Goal: Navigation & Orientation: Find specific page/section

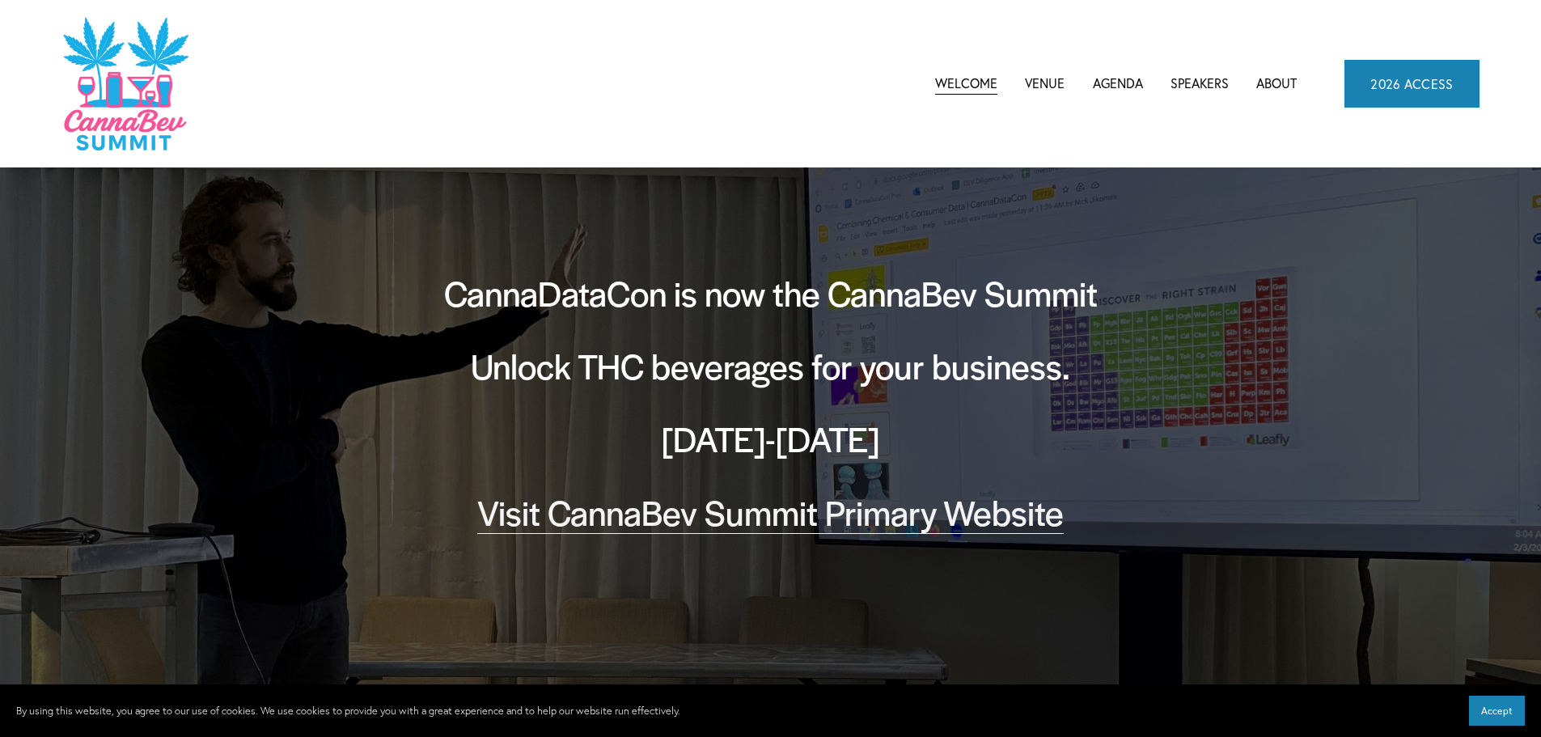
click at [1060, 79] on link "Venue" at bounding box center [1045, 83] width 40 height 24
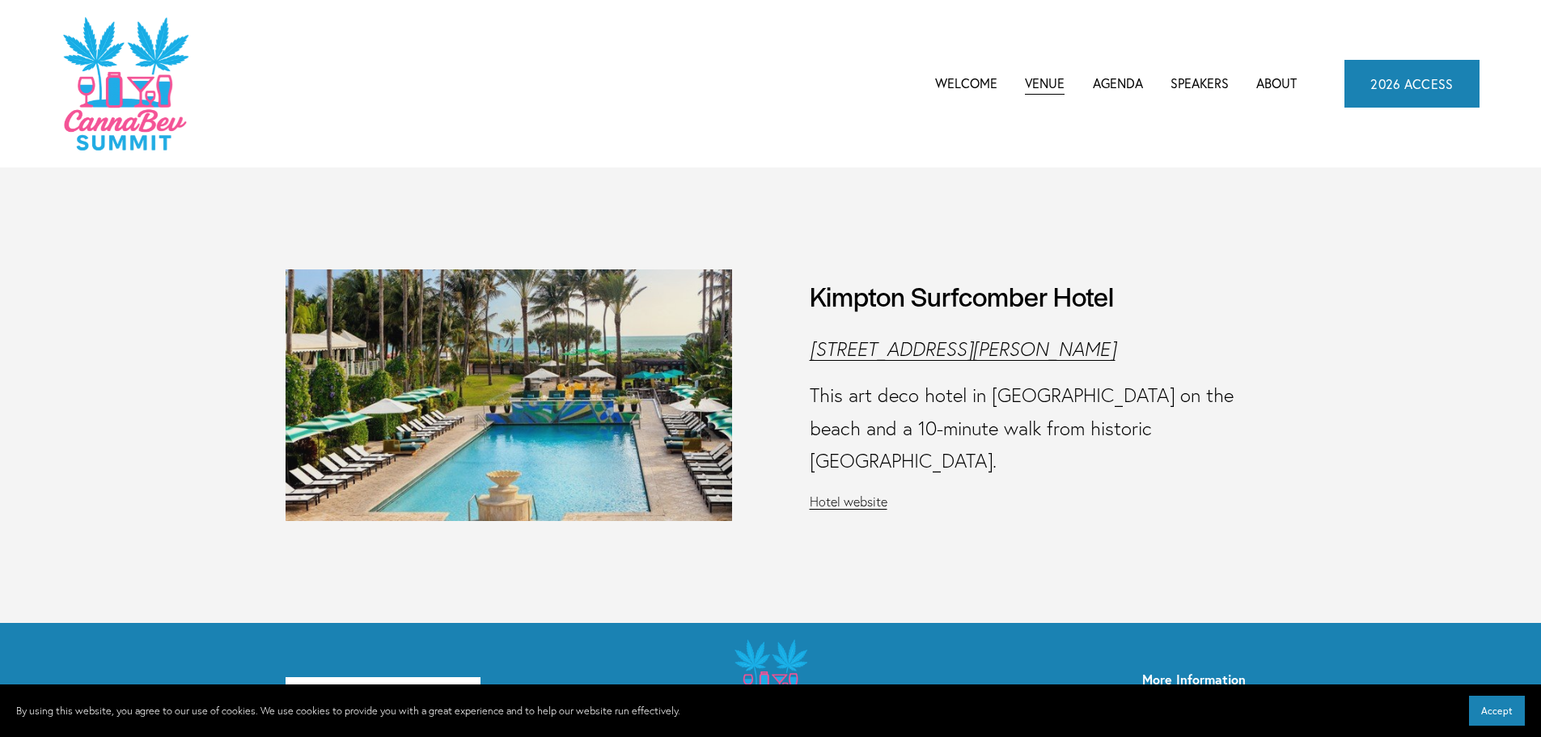
click at [1109, 86] on span "Agenda" at bounding box center [1118, 84] width 50 height 22
click at [0, 0] on span "CannaBev Summit 2026" at bounding box center [0, 0] width 0 height 0
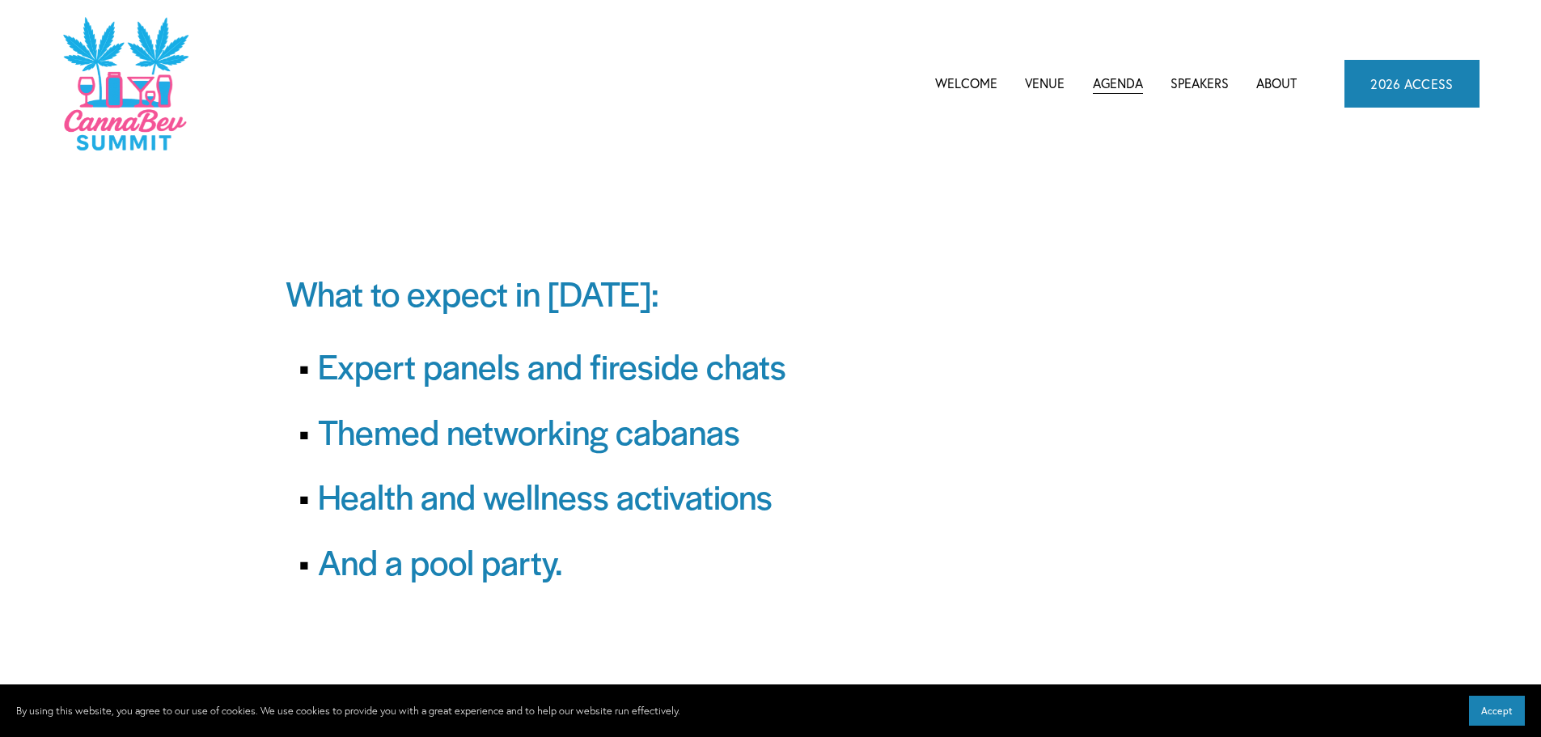
click at [0, 0] on span "CannaDataCon 2025" at bounding box center [0, 0] width 0 height 0
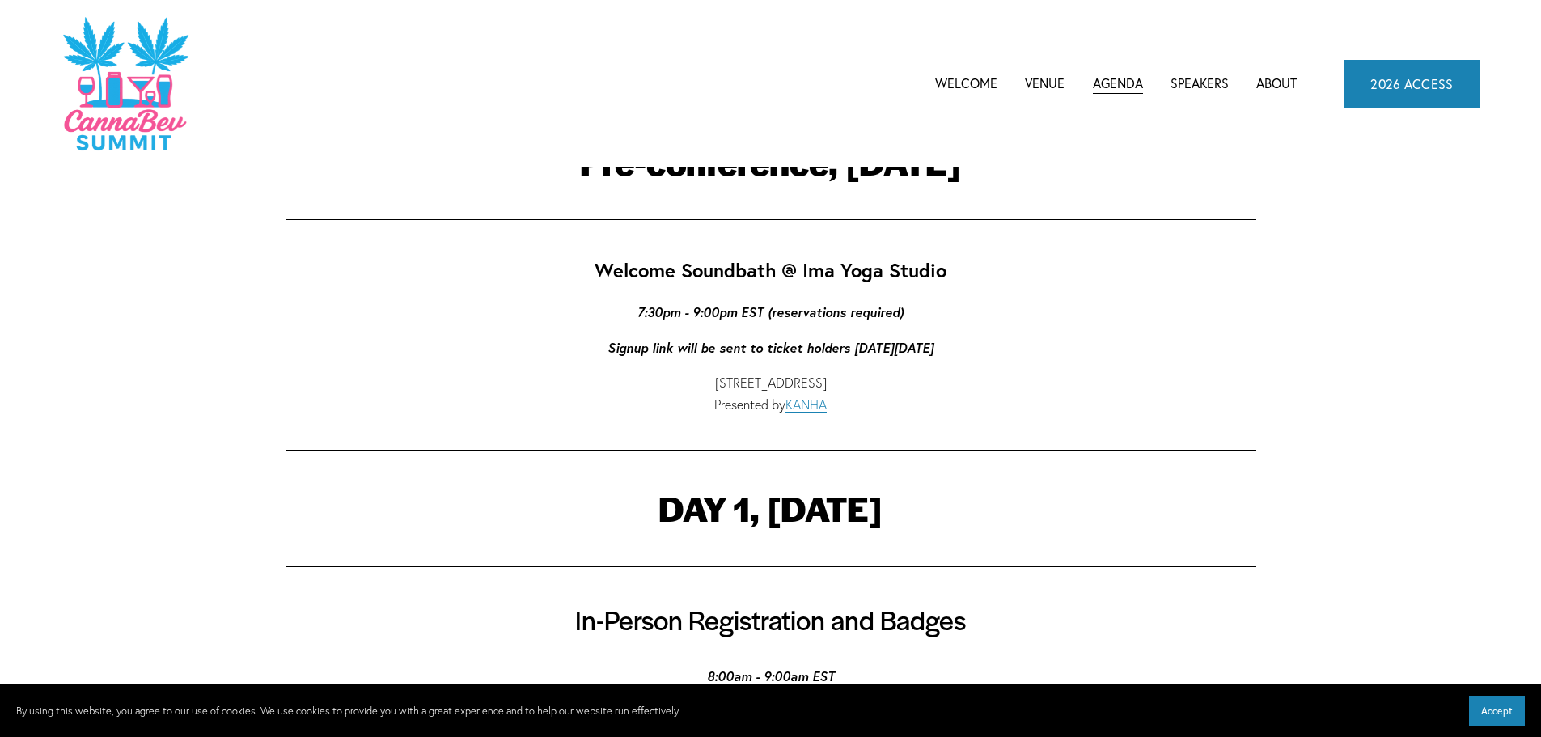
scroll to position [81, 0]
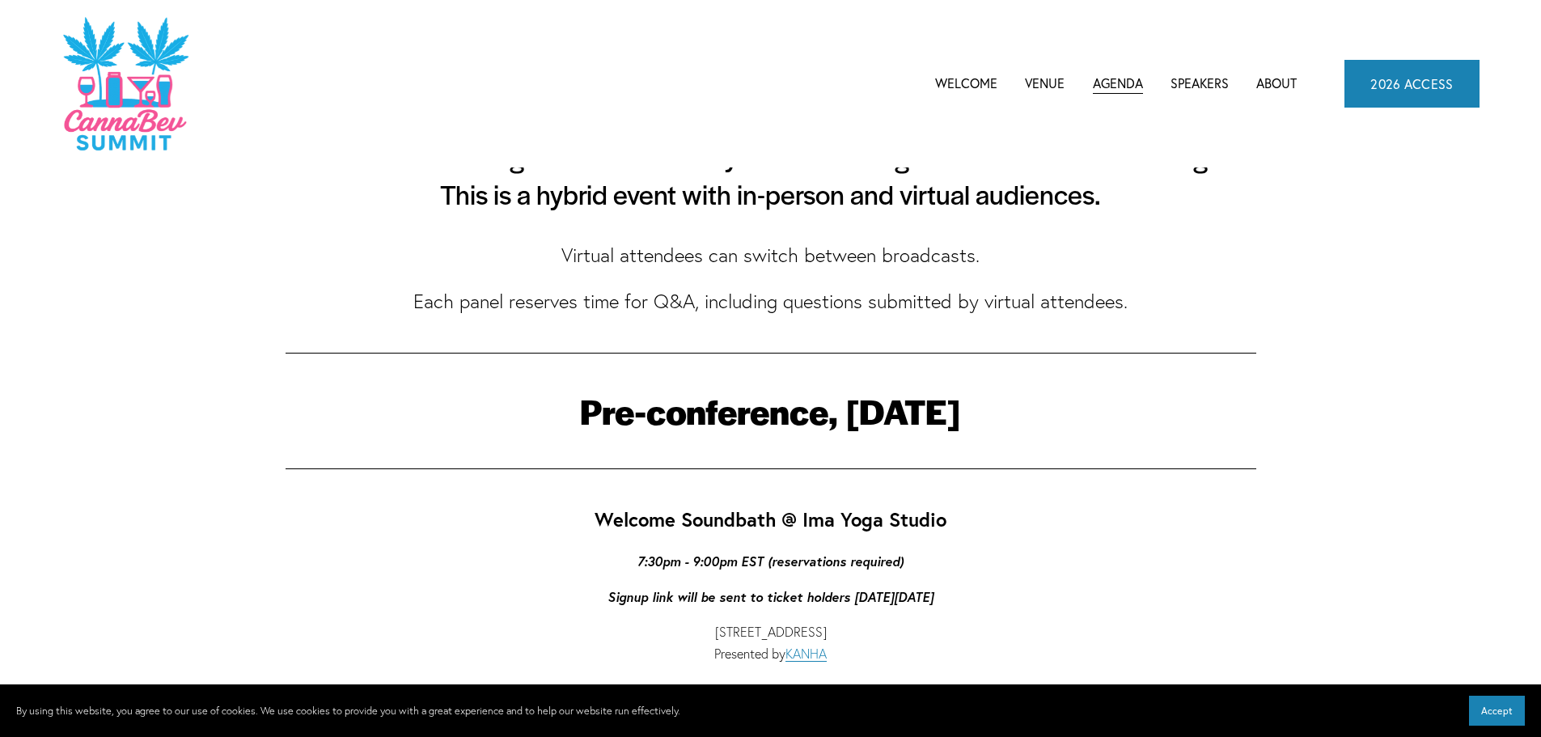
click at [844, 370] on div at bounding box center [771, 352] width 998 height 41
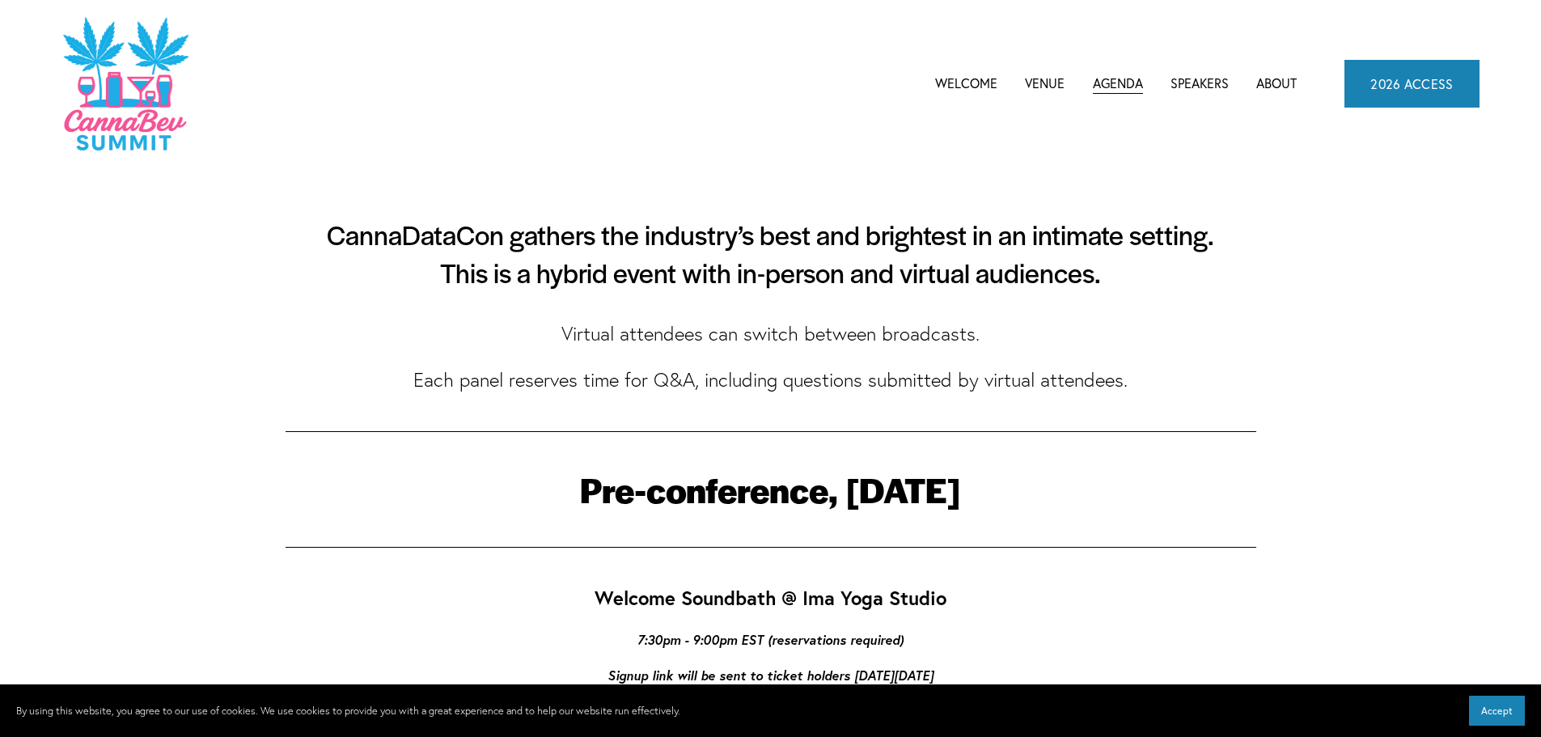
scroll to position [0, 0]
